Goal: Navigation & Orientation: Find specific page/section

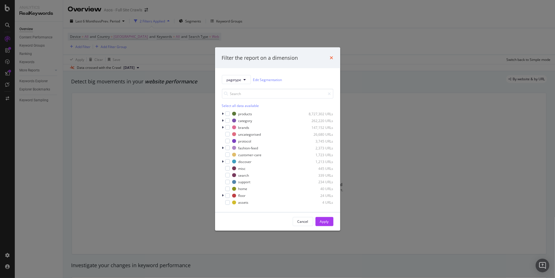
scroll to position [15, 0]
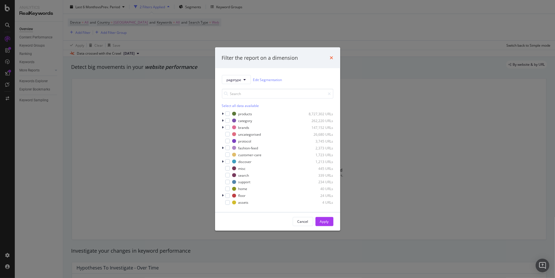
click at [331, 57] on icon "times" at bounding box center [331, 57] width 3 height 5
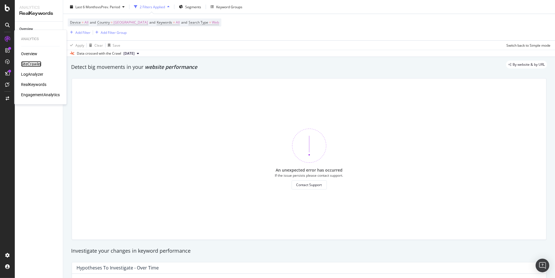
click at [32, 64] on div "SiteCrawler" at bounding box center [31, 64] width 20 height 6
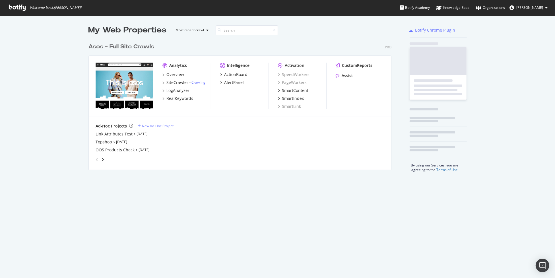
scroll to position [129, 303]
